Goal: Task Accomplishment & Management: Use online tool/utility

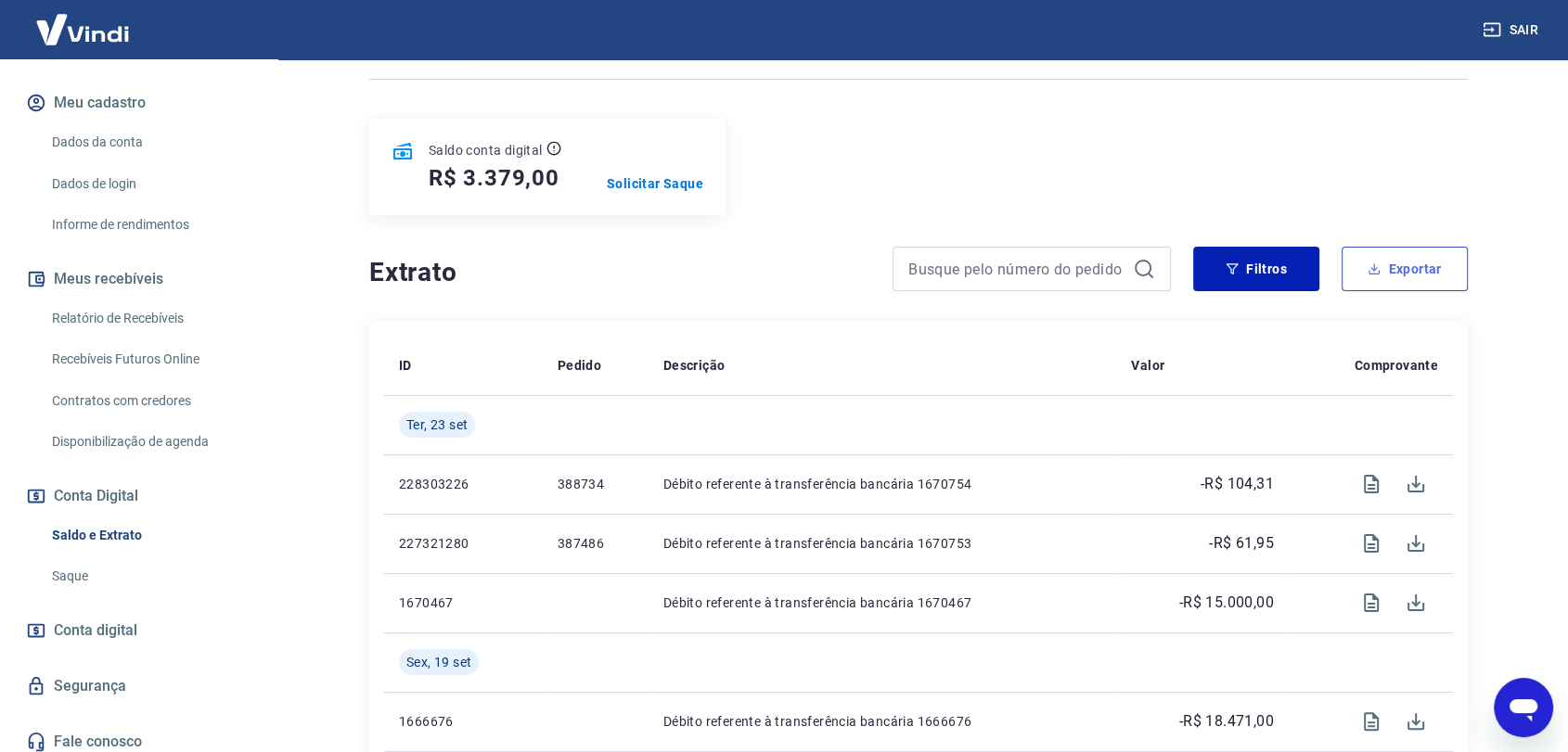
scroll to position [309, 0]
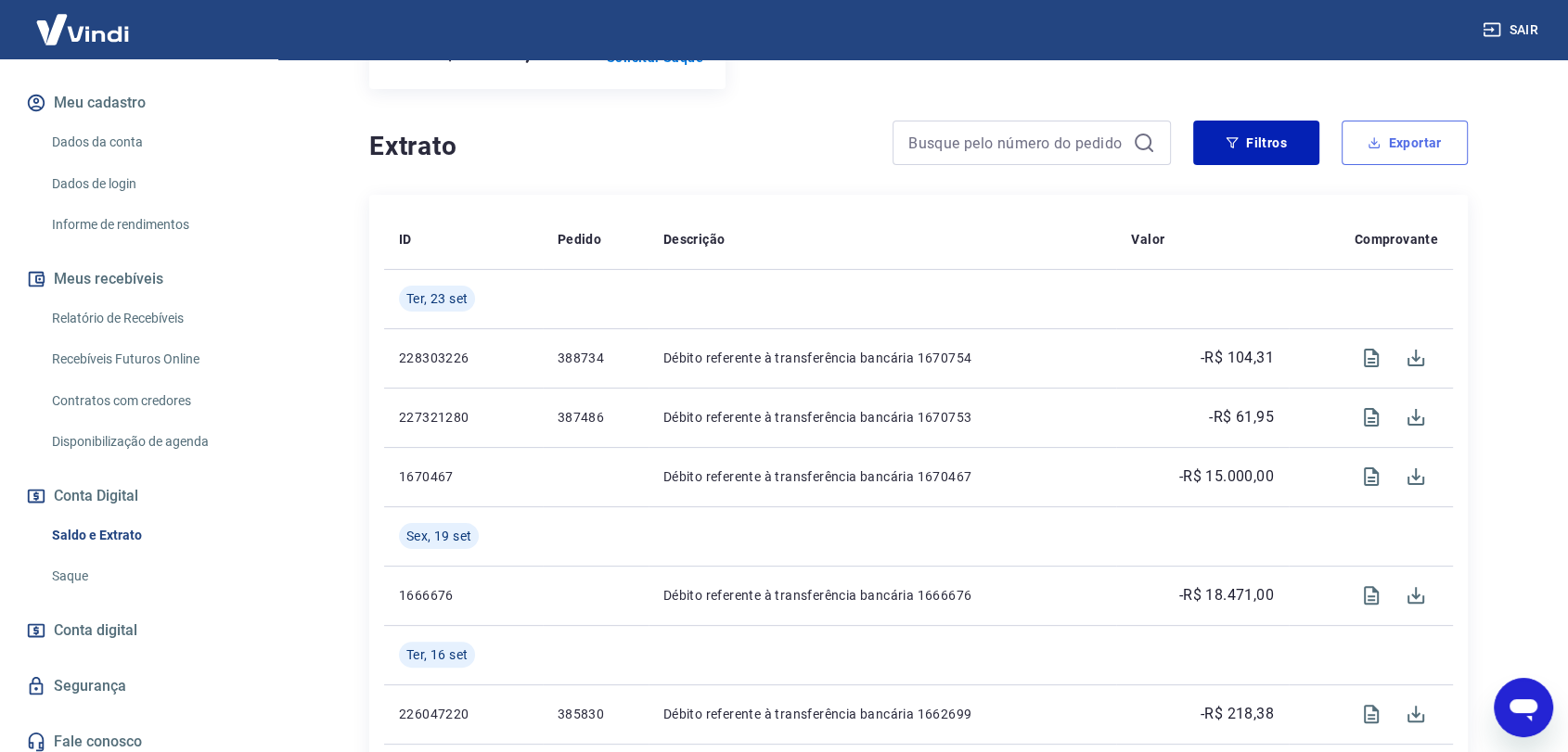
click at [1414, 141] on button "Exportar" at bounding box center [1404, 142] width 126 height 45
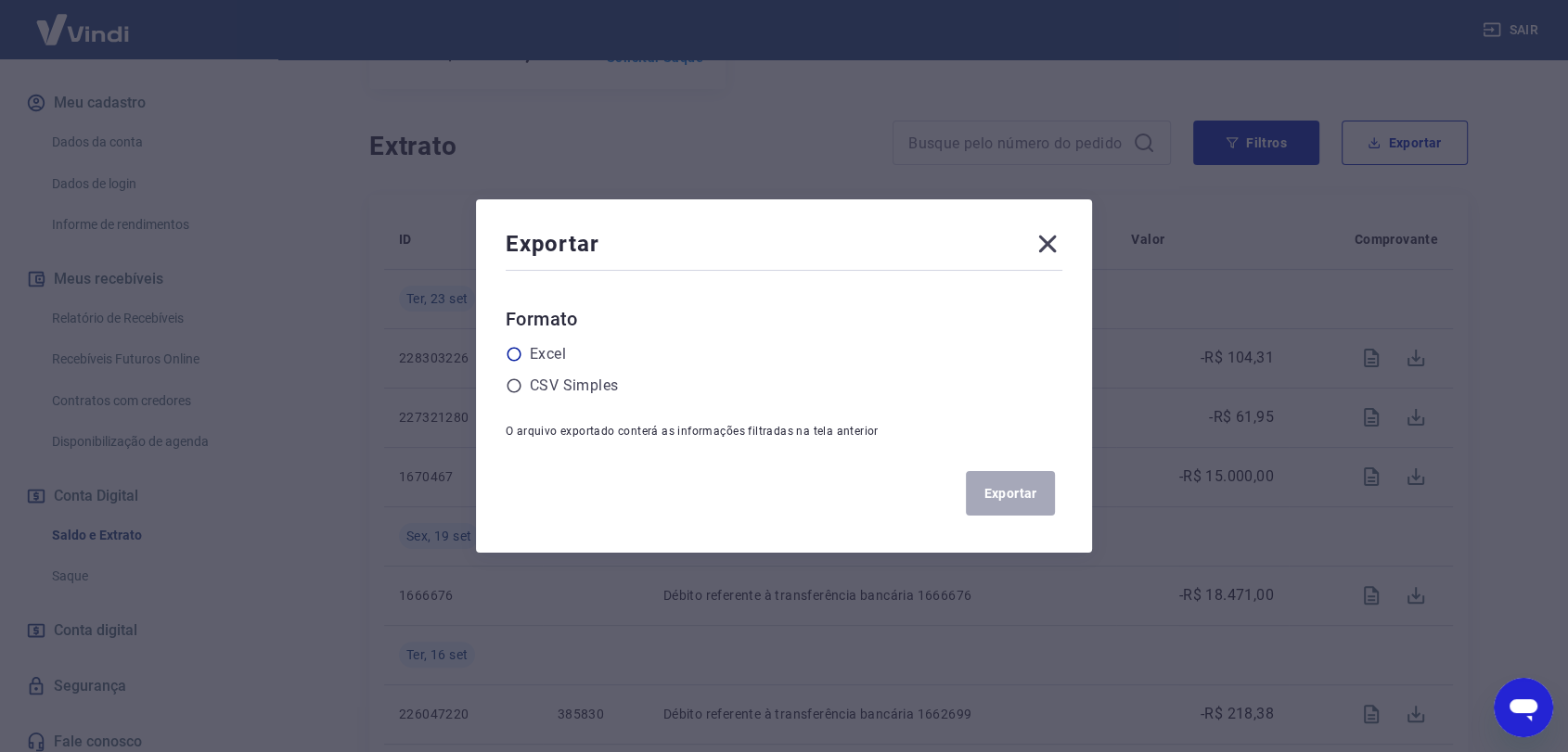
click at [551, 349] on label "Excel" at bounding box center [547, 354] width 37 height 22
click at [0, 0] on input "radio" at bounding box center [0, 0] width 0 height 0
click at [1042, 501] on button "Exportar" at bounding box center [1010, 493] width 89 height 45
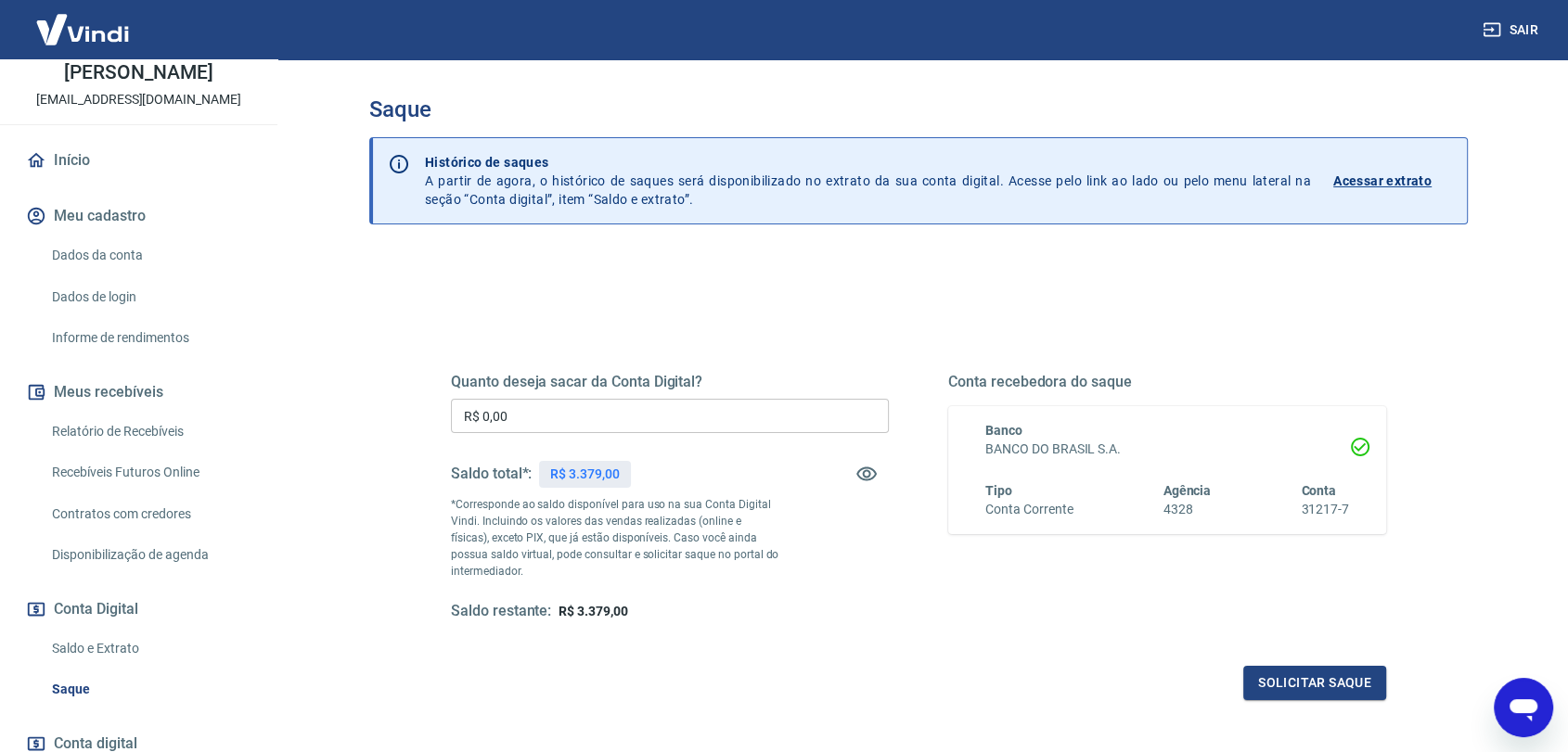
scroll to position [215, 0]
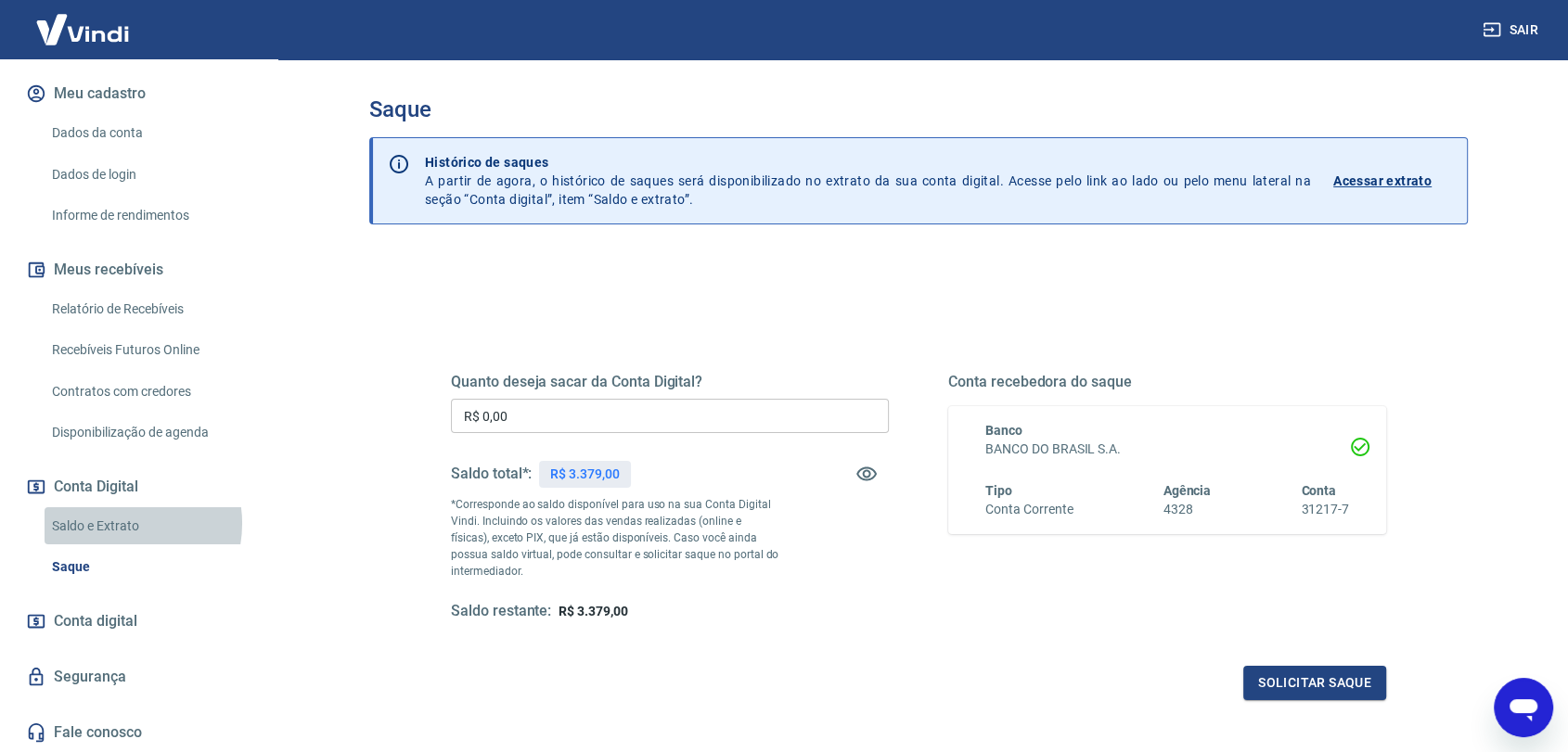
click at [123, 522] on link "Saldo e Extrato" at bounding box center [149, 526] width 211 height 38
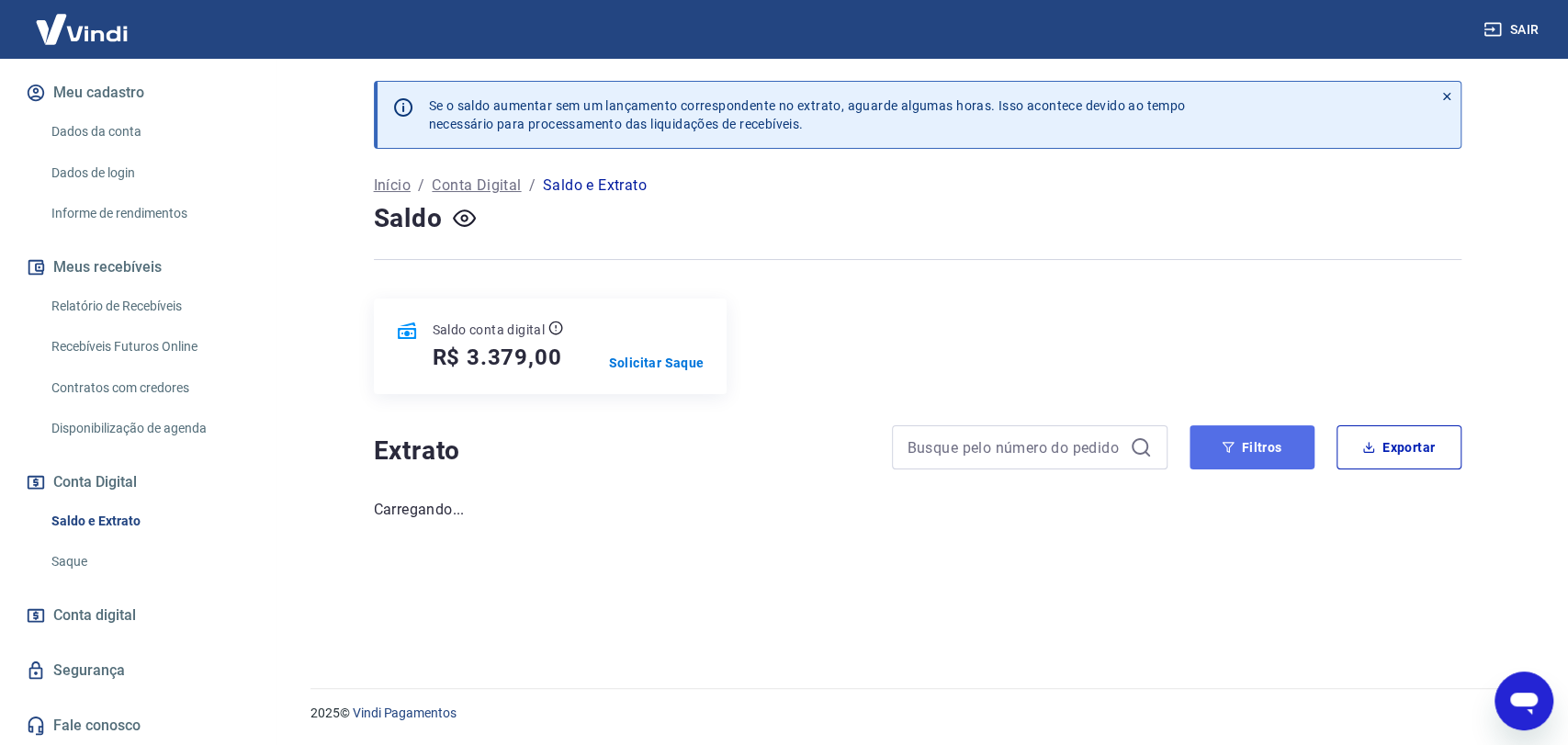
click at [1256, 443] on button "Filtros" at bounding box center [1251, 447] width 124 height 44
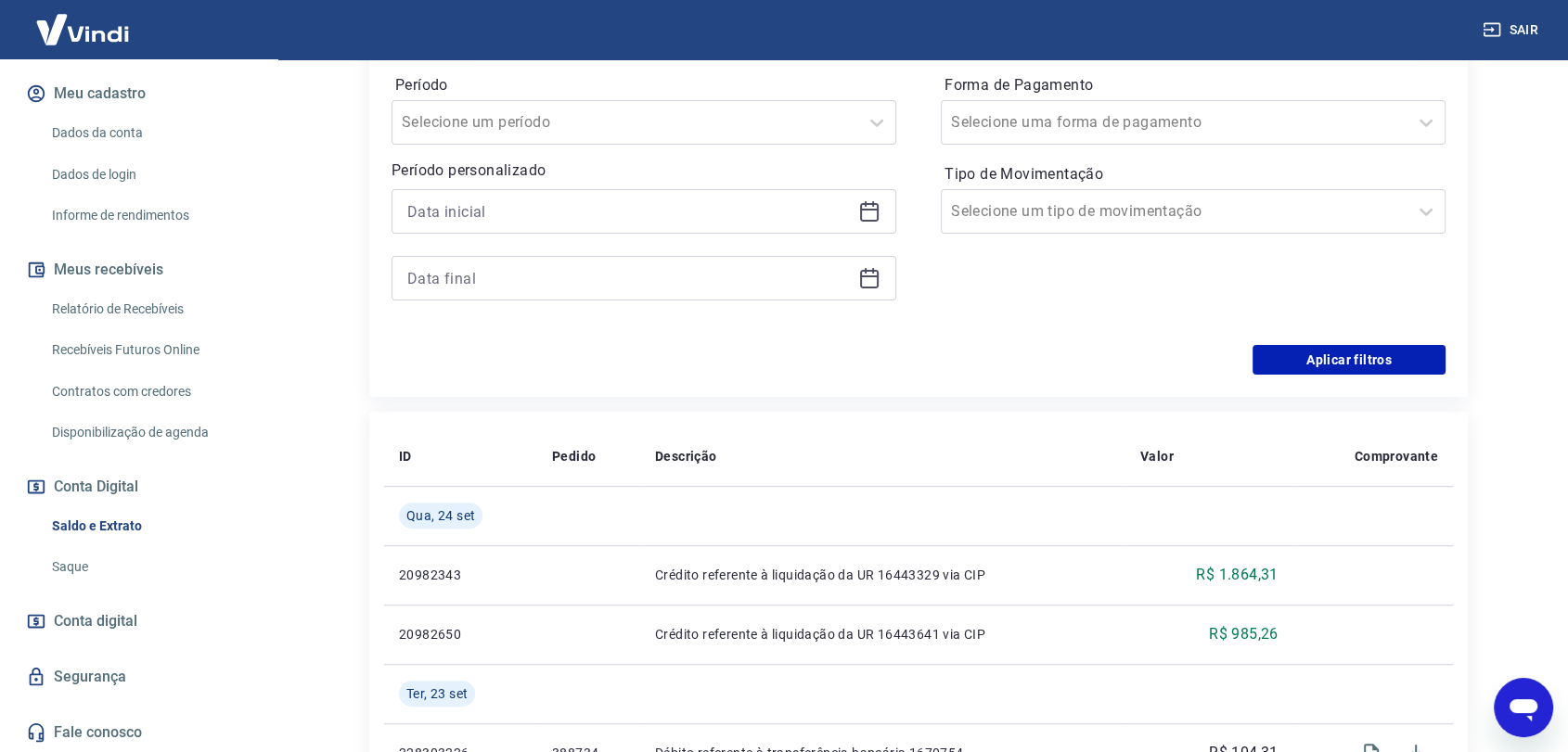
scroll to position [515, 0]
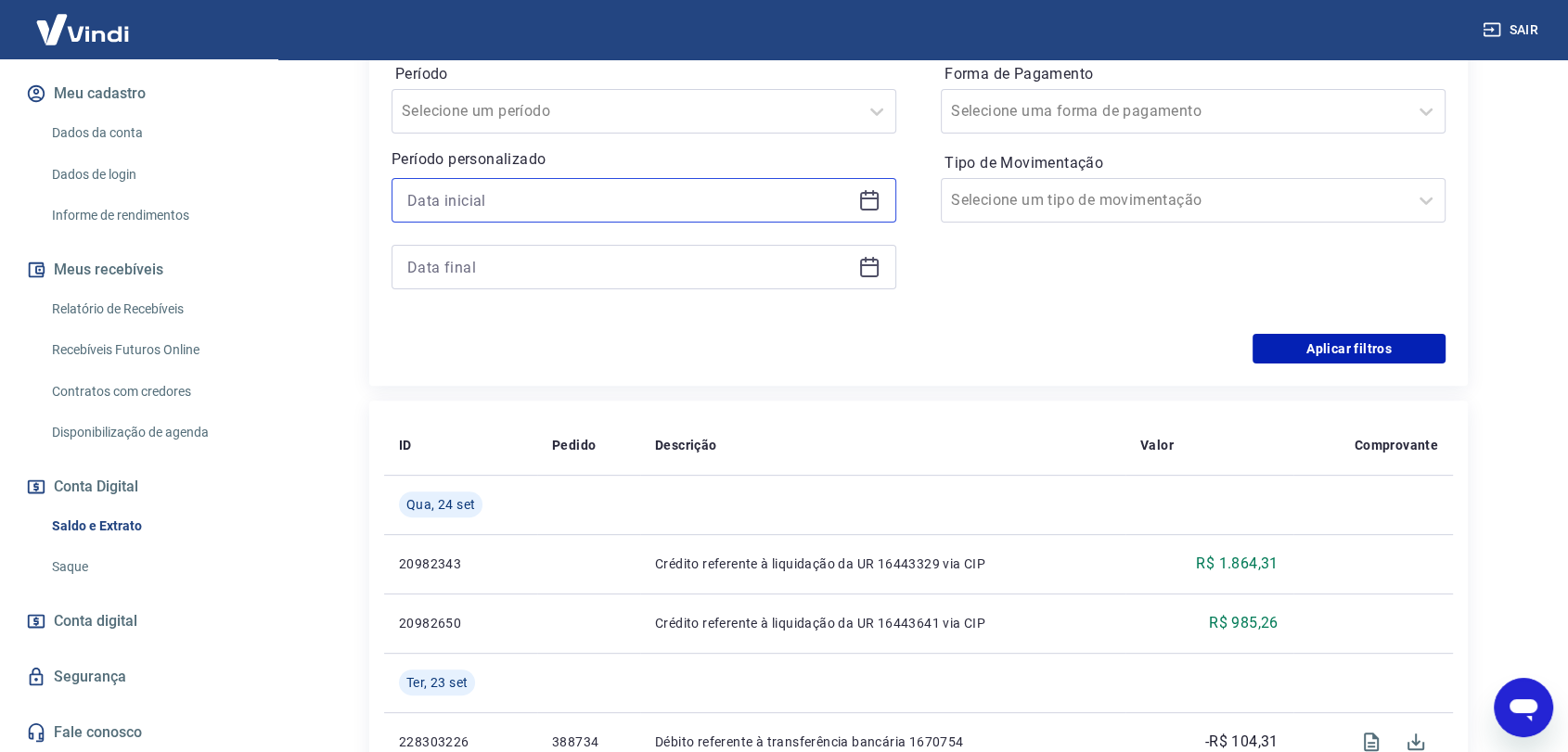
click at [485, 193] on input at bounding box center [629, 200] width 443 height 28
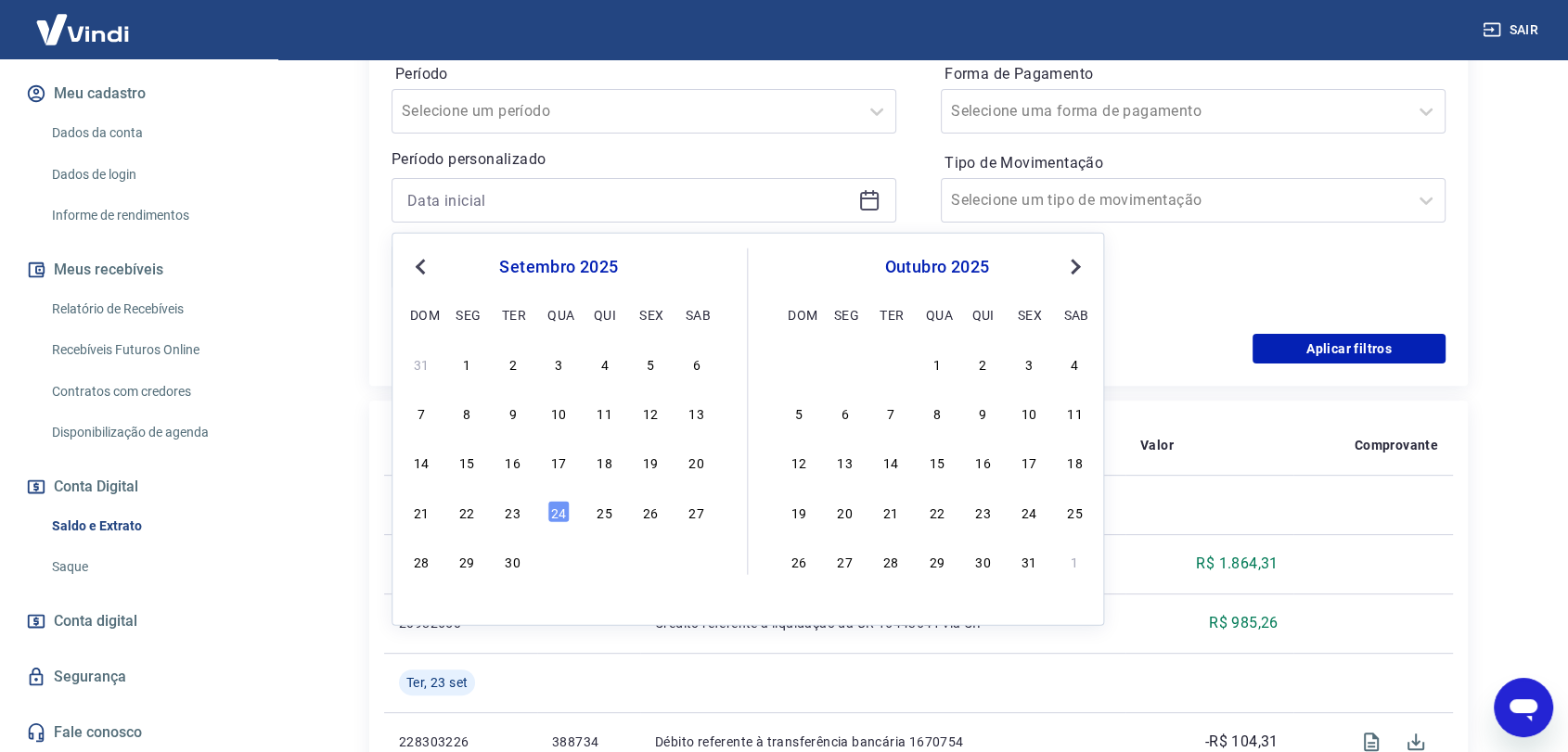
click at [422, 263] on span "Previous Month" at bounding box center [422, 266] width 0 height 22
click at [513, 364] on div "1" at bounding box center [513, 362] width 22 height 22
type input "[DATE]"
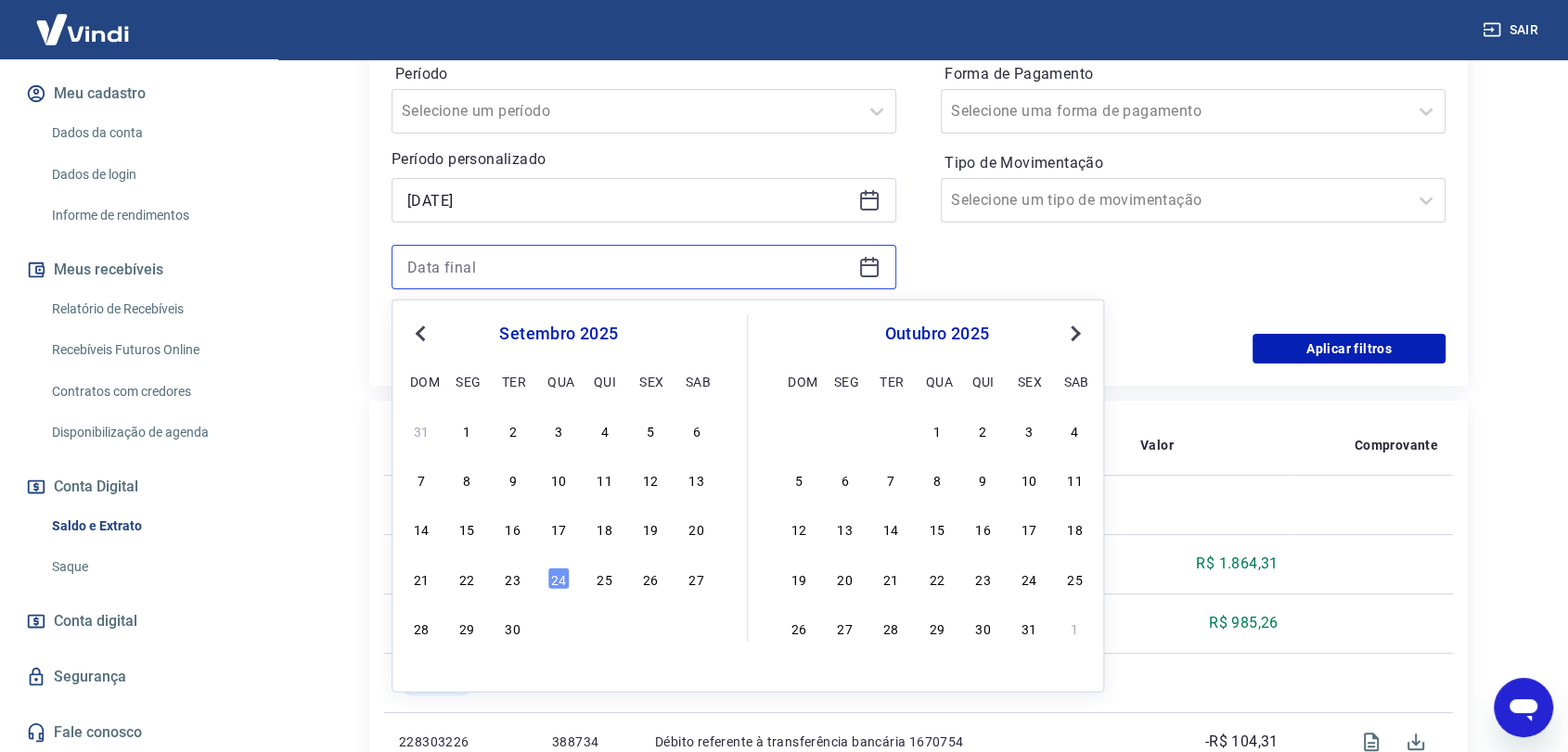
click at [569, 267] on input at bounding box center [629, 267] width 443 height 28
click at [422, 329] on span "Previous Month" at bounding box center [422, 332] width 0 height 22
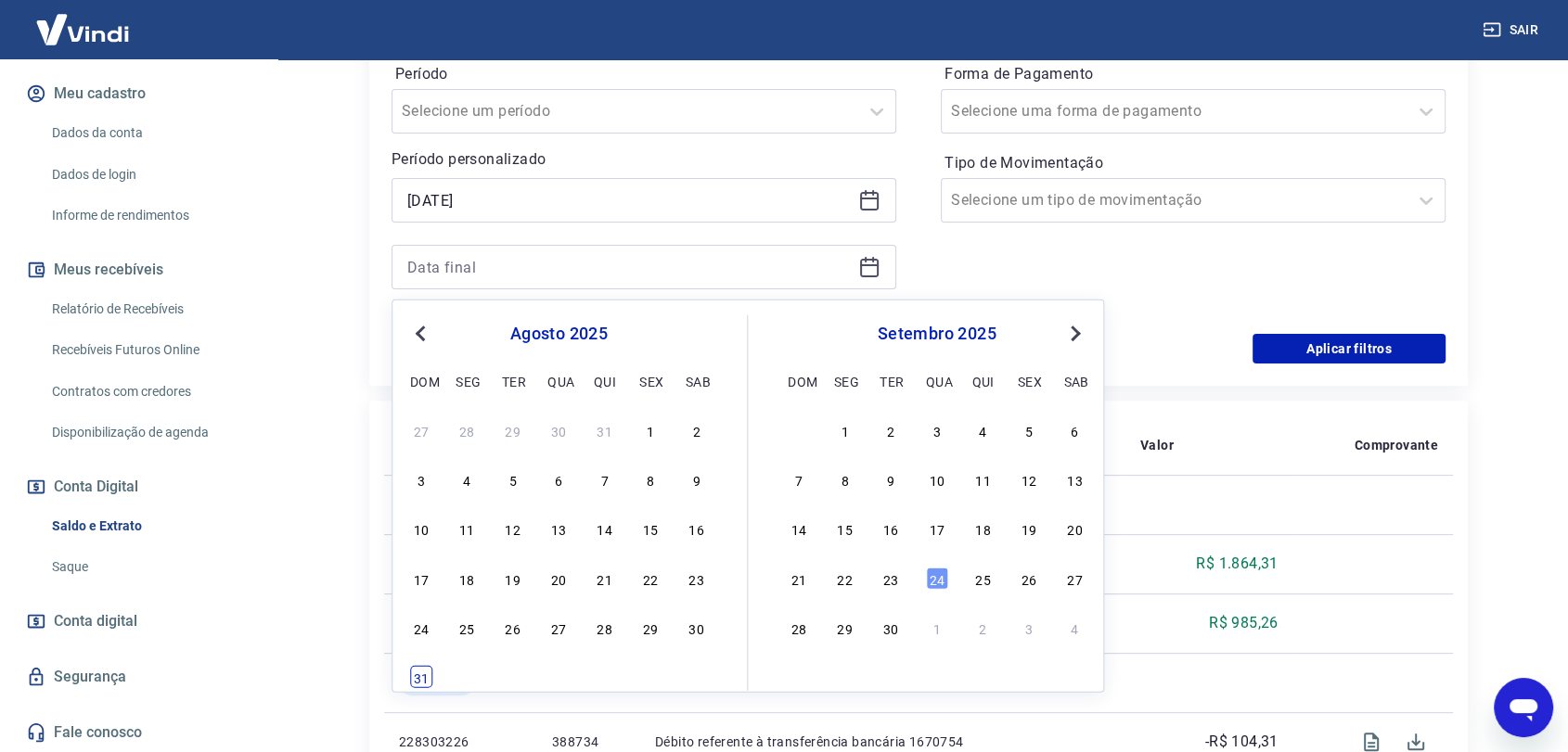
click at [421, 675] on div "31" at bounding box center [421, 677] width 22 height 22
type input "[DATE]"
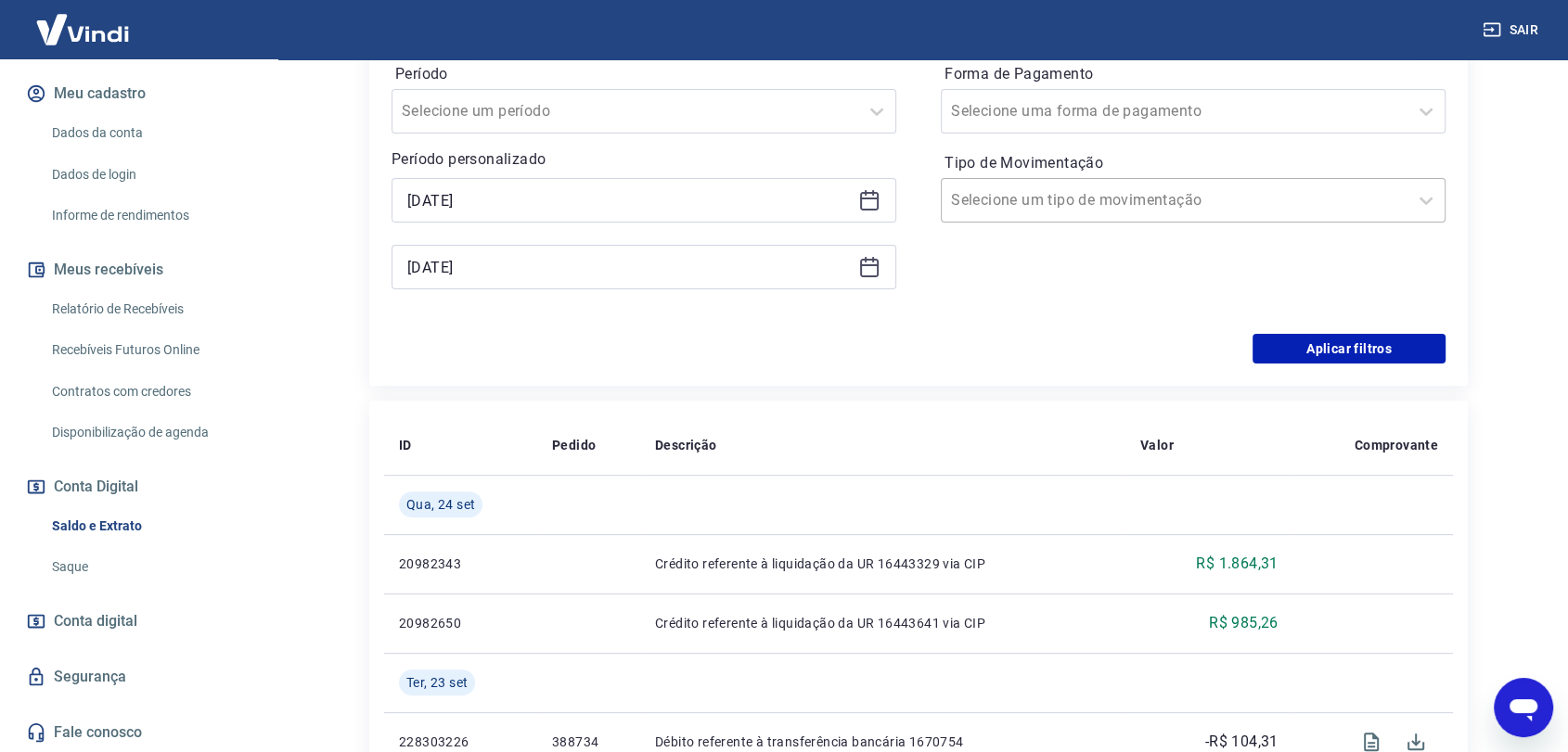
click at [1111, 205] on input "Tipo de Movimentação" at bounding box center [1044, 200] width 187 height 22
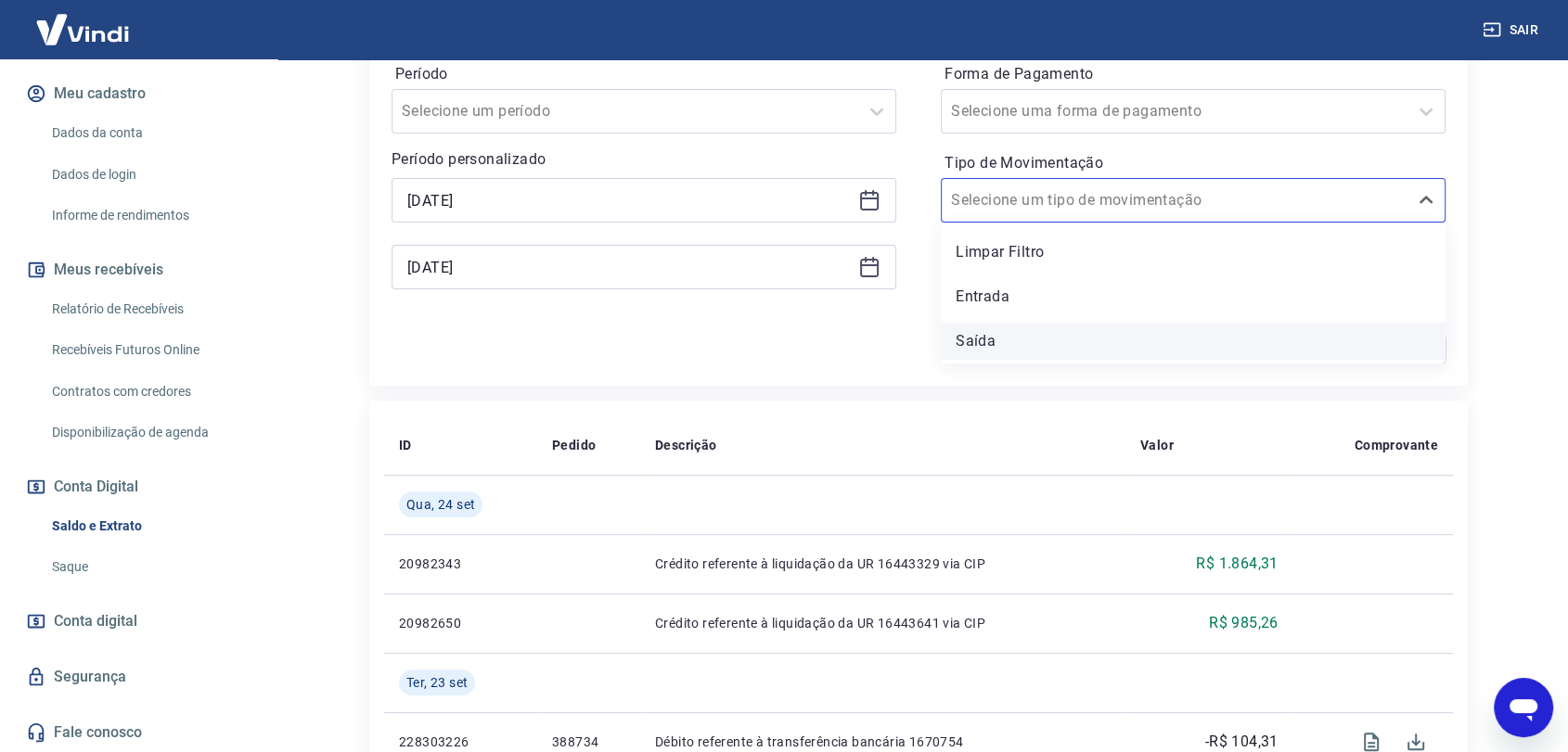
click at [988, 332] on div "Saída" at bounding box center [1193, 340] width 505 height 37
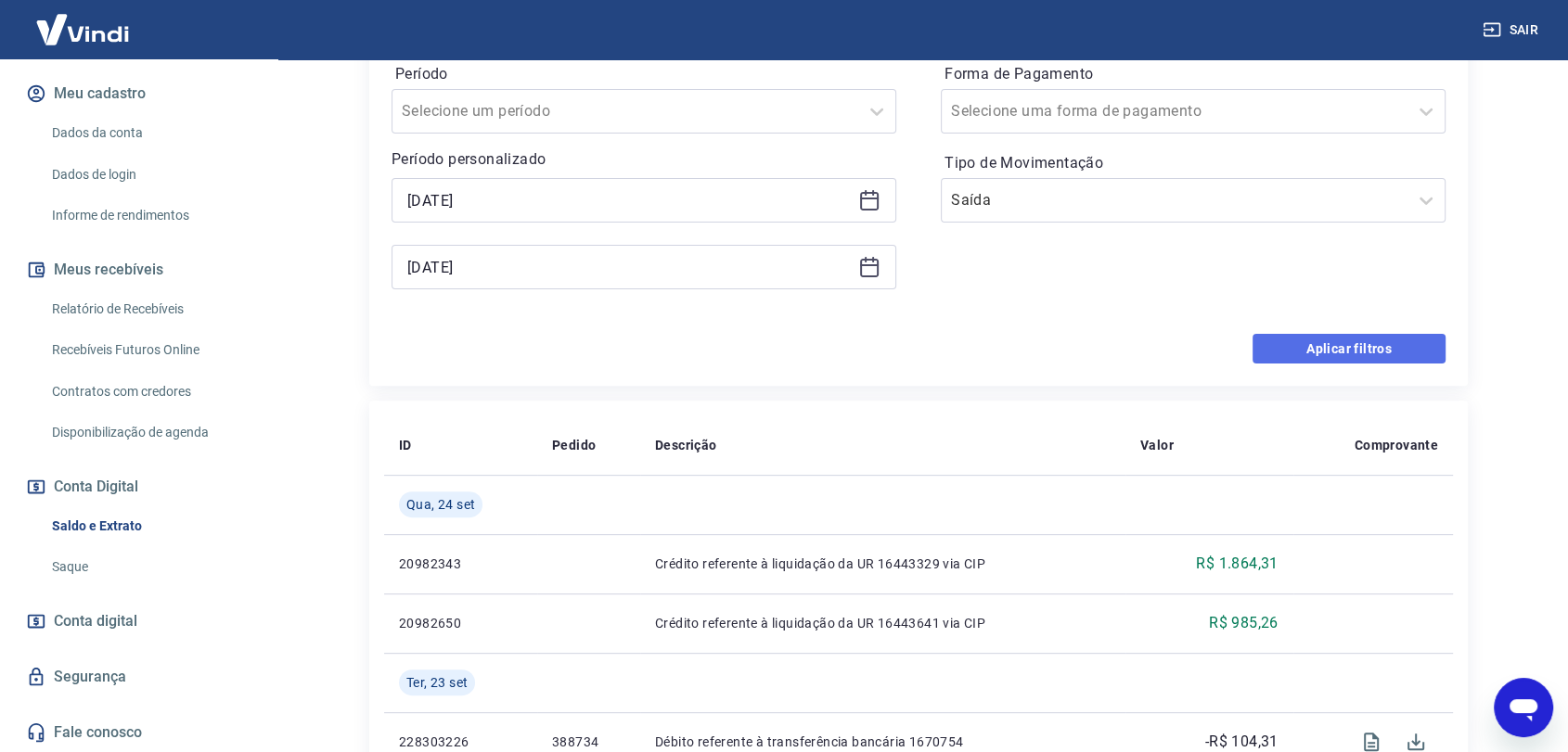
click at [1366, 352] on button "Aplicar filtros" at bounding box center [1348, 348] width 193 height 30
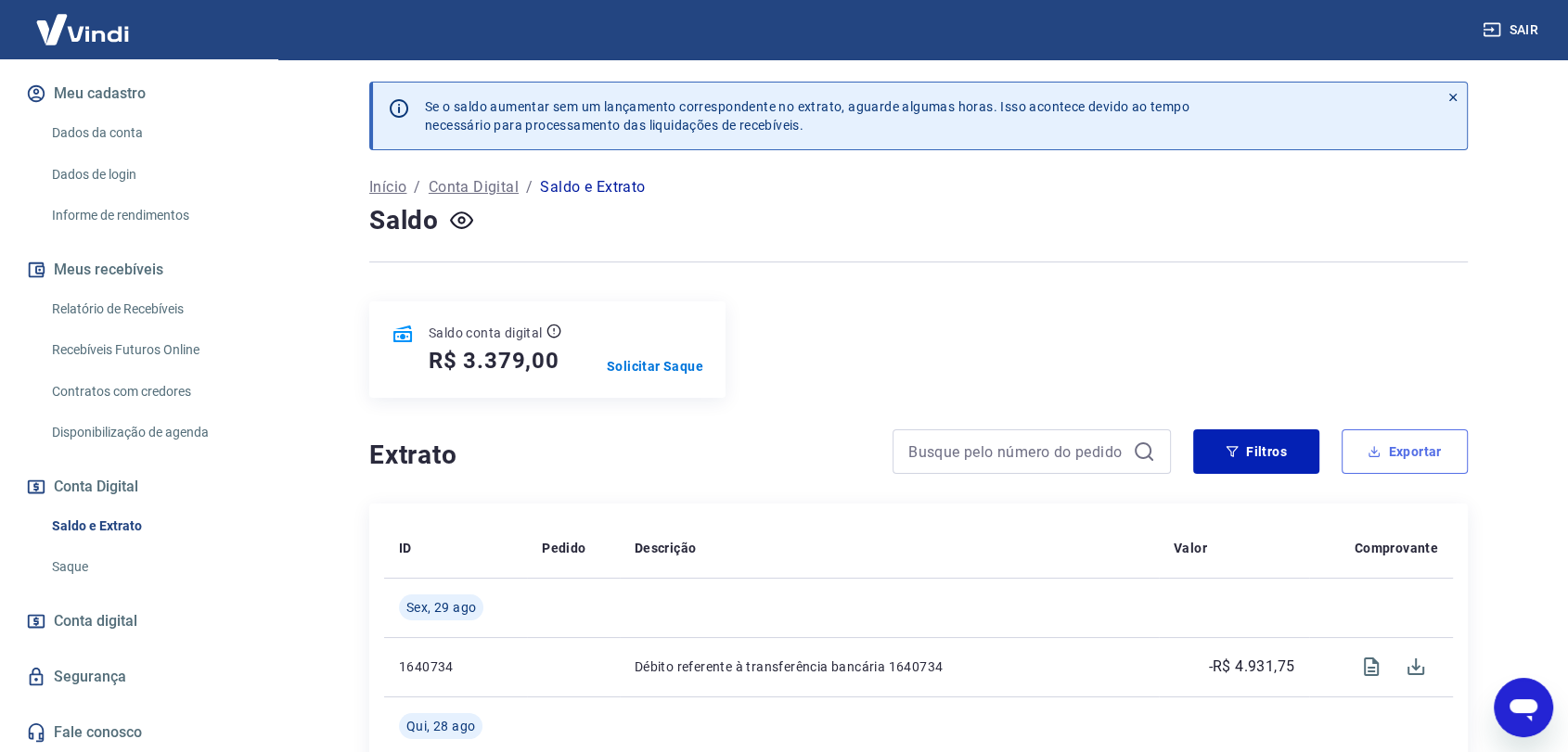
click at [1404, 454] on button "Exportar" at bounding box center [1404, 451] width 126 height 45
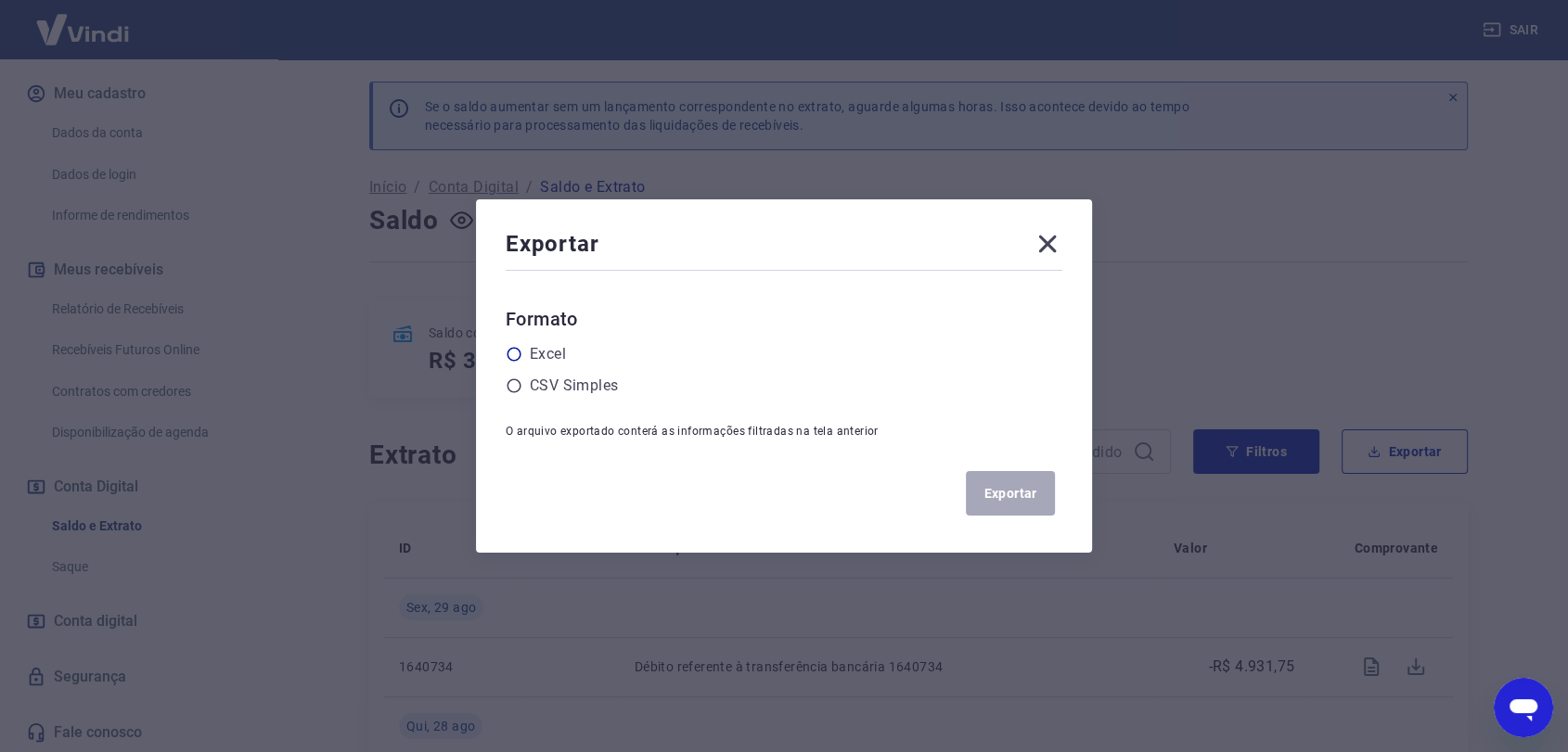
click at [557, 361] on label "Excel" at bounding box center [547, 354] width 37 height 22
click at [0, 0] on input "radio" at bounding box center [0, 0] width 0 height 0
click at [1041, 497] on button "Exportar" at bounding box center [1010, 493] width 89 height 45
